Goal: Transaction & Acquisition: Purchase product/service

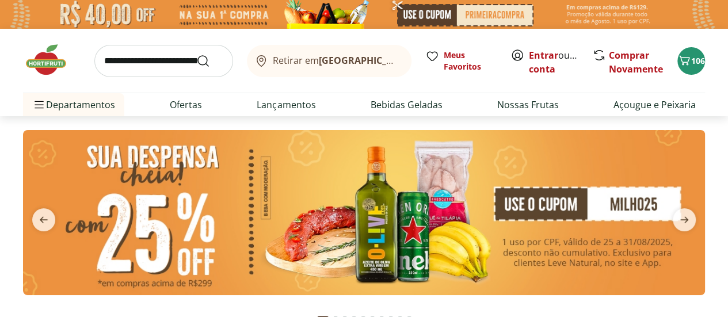
click at [697, 62] on span "106" at bounding box center [698, 60] width 14 height 11
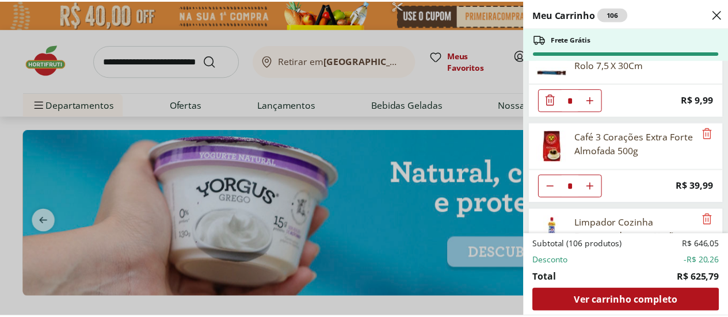
scroll to position [1208, 0]
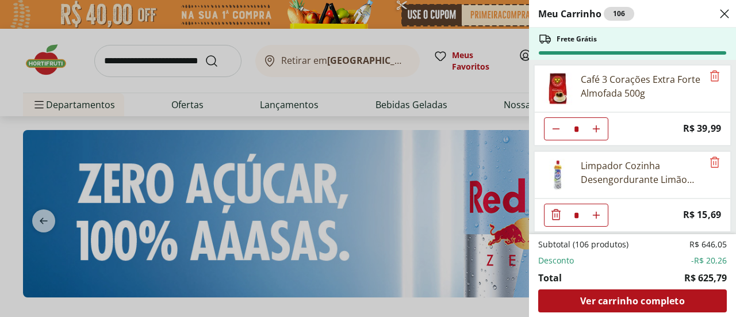
click at [129, 66] on div "Meu Carrinho 106 Frete Grátis Creme De Cebola Maggi 68G * Price: R$ 8,99 Sal Re…" at bounding box center [368, 158] width 736 height 317
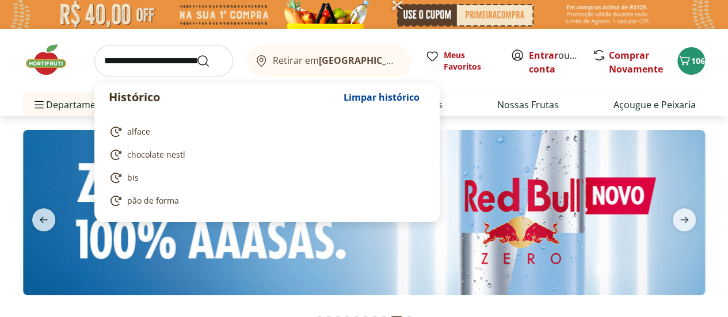
click at [122, 63] on input "search" at bounding box center [163, 61] width 139 height 32
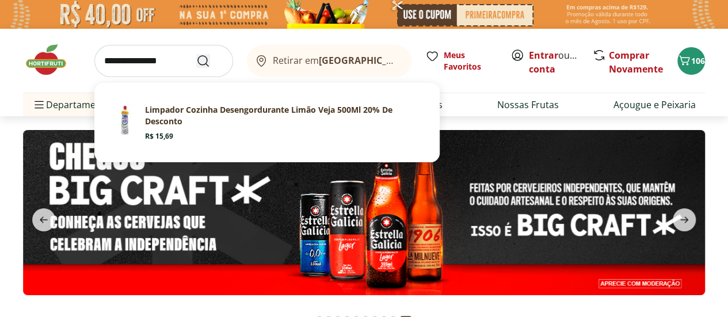
type input "**********"
click at [200, 60] on icon "Submit Search" at bounding box center [203, 61] width 14 height 14
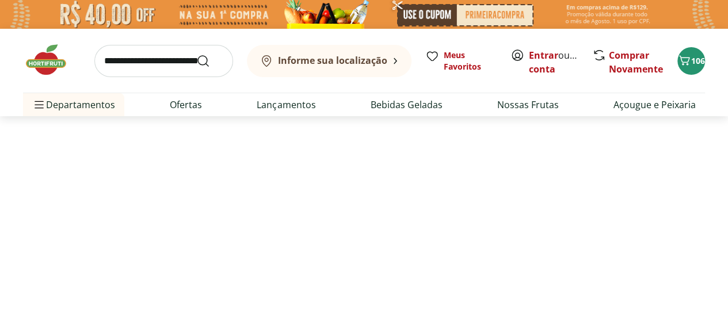
select select "**********"
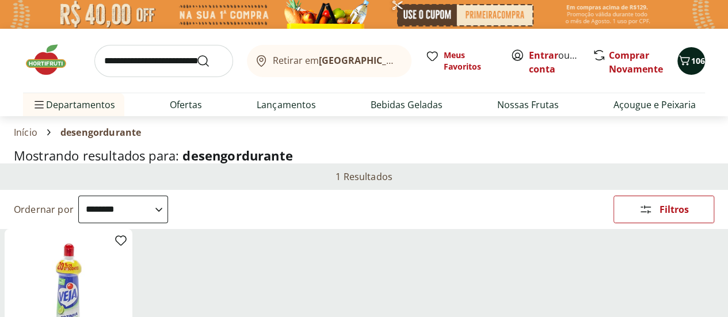
click at [694, 64] on span "106" at bounding box center [698, 60] width 14 height 11
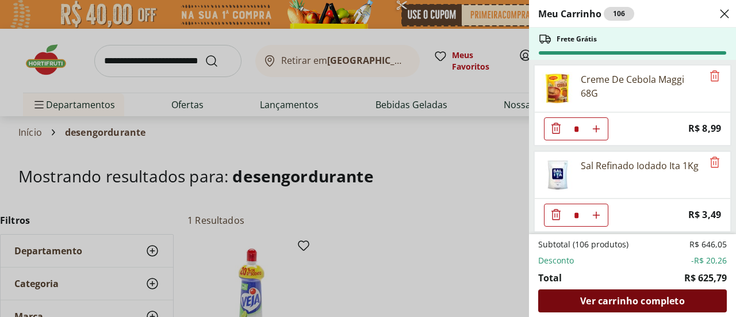
click at [631, 310] on div "Ver carrinho completo" at bounding box center [632, 300] width 189 height 23
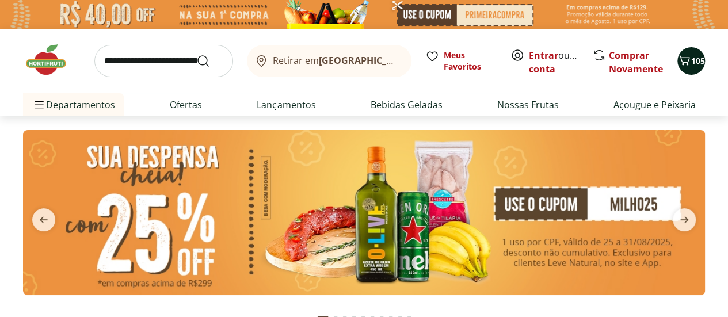
click at [694, 60] on span "105" at bounding box center [698, 60] width 14 height 11
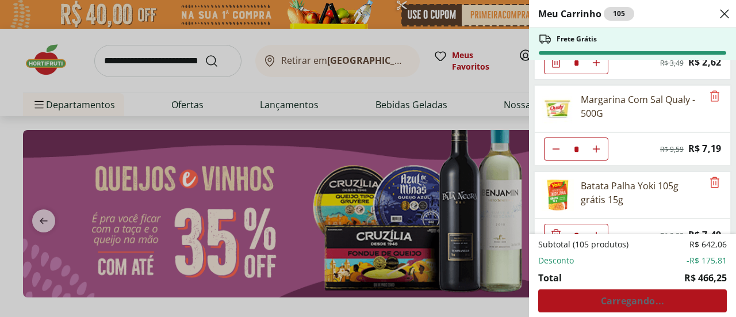
scroll to position [210, 0]
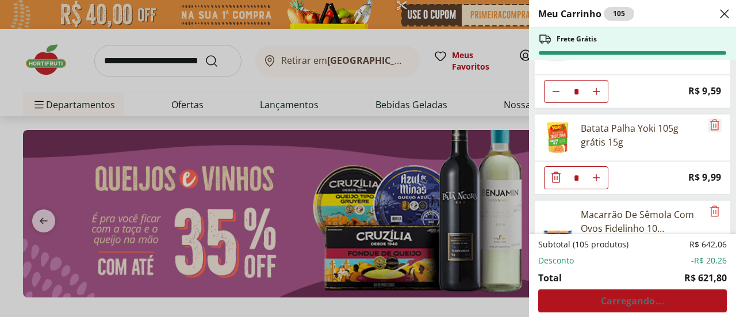
click at [710, 121] on icon "Remove" at bounding box center [714, 124] width 9 height 11
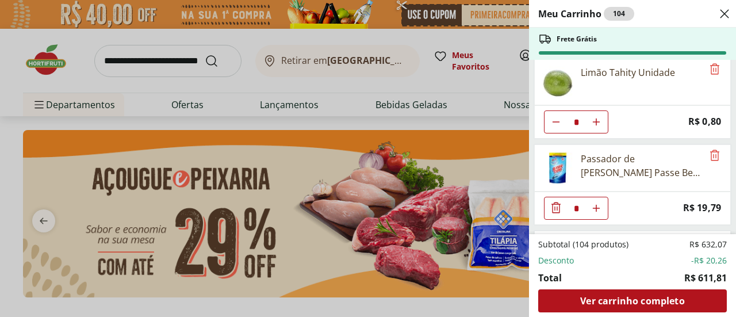
scroll to position [785, 0]
click at [711, 147] on icon "Remove" at bounding box center [715, 154] width 14 height 14
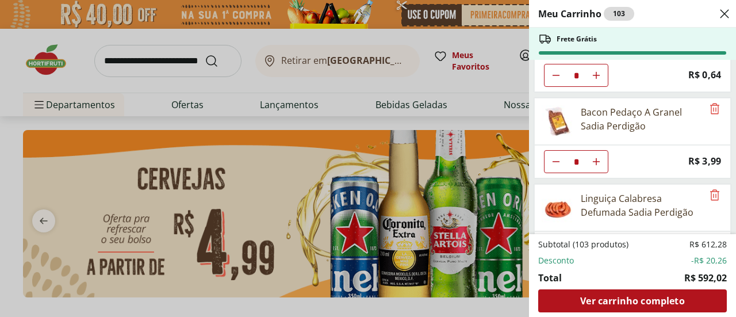
scroll to position [1418, 0]
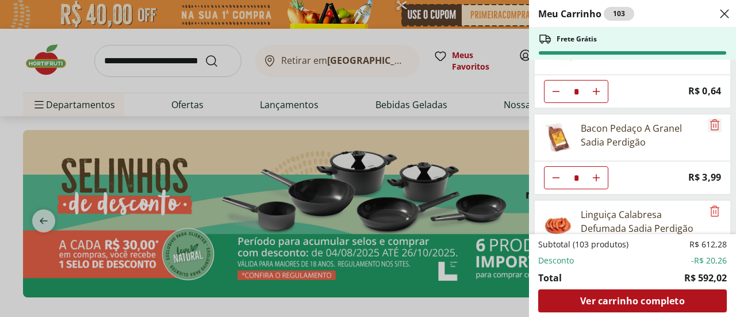
click at [709, 118] on icon "Remove" at bounding box center [715, 125] width 14 height 14
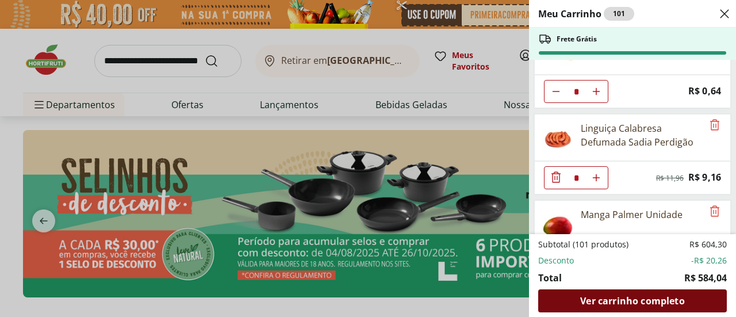
click at [615, 302] on span "Ver carrinho completo" at bounding box center [632, 300] width 104 height 9
